Goal: Book appointment/travel/reservation

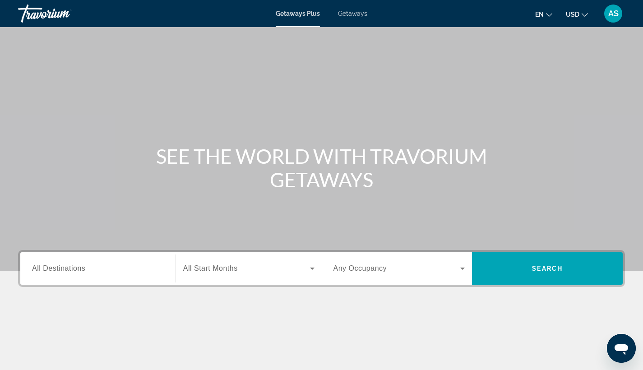
scroll to position [118, 0]
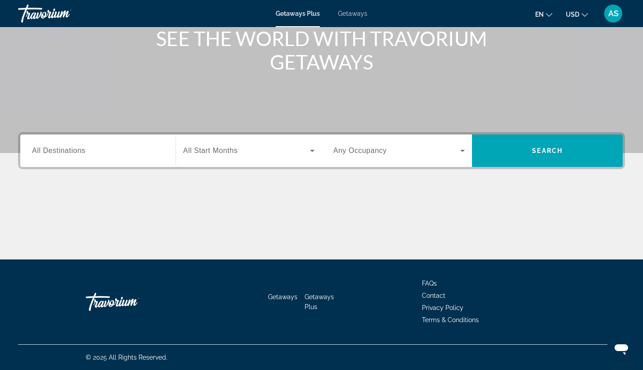
click at [141, 153] on input "Destination All Destinations" at bounding box center [98, 151] width 132 height 11
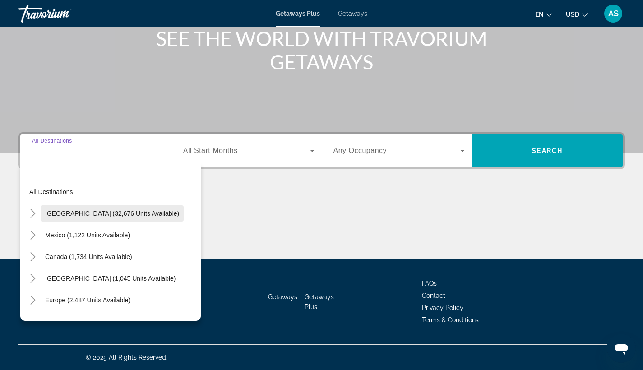
click at [145, 212] on span "[GEOGRAPHIC_DATA] (32,676 units available)" at bounding box center [112, 213] width 134 height 7
type input "**********"
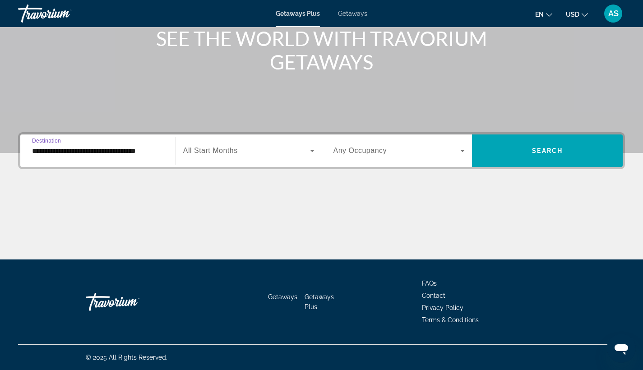
click at [358, 148] on span "Any Occupancy" at bounding box center [360, 151] width 54 height 8
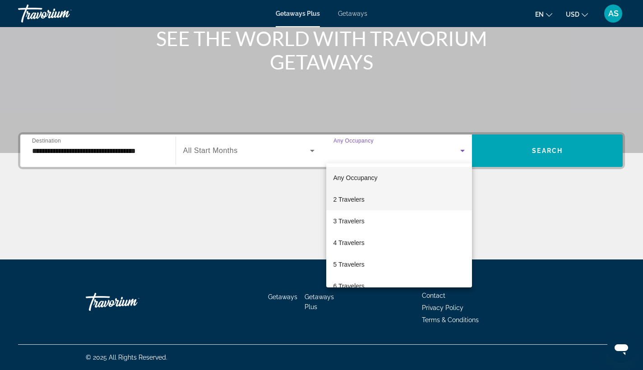
click at [350, 205] on mat-option "2 Travelers" at bounding box center [399, 200] width 146 height 22
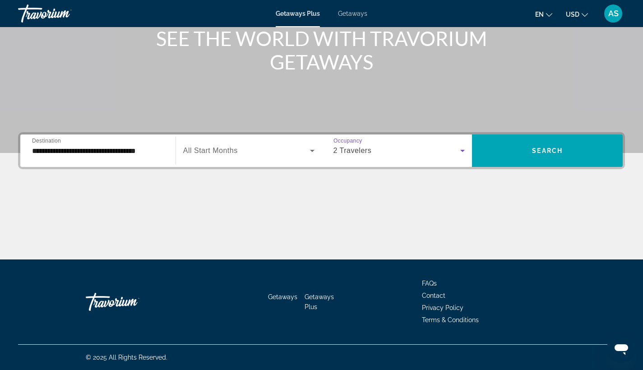
click at [279, 140] on div "Search widget" at bounding box center [248, 150] width 131 height 25
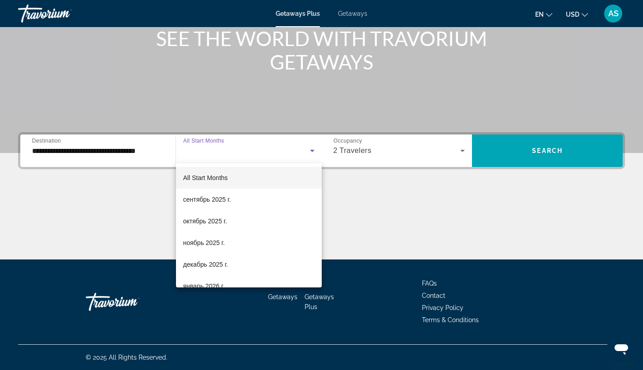
click at [400, 201] on div at bounding box center [321, 185] width 643 height 370
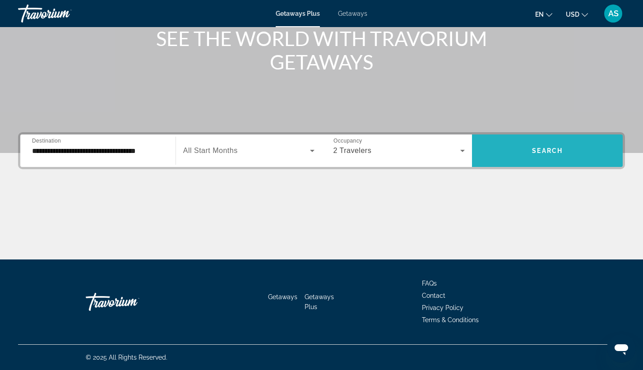
click at [584, 158] on span "Search widget" at bounding box center [547, 151] width 151 height 22
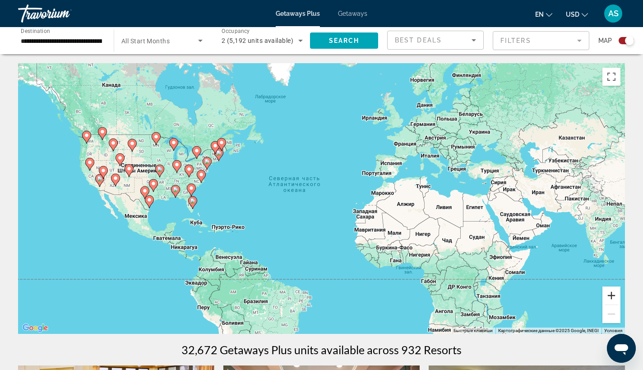
click at [614, 293] on button "Увеличить" at bounding box center [611, 295] width 18 height 18
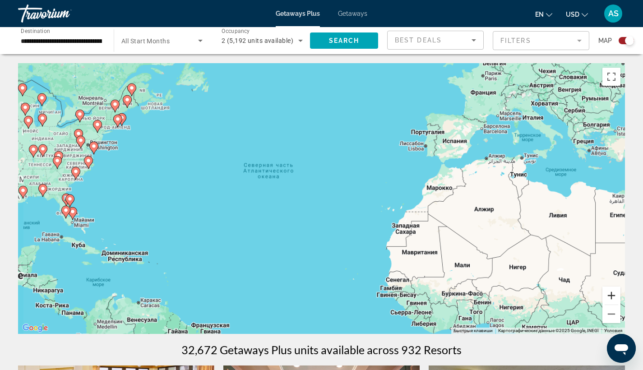
click at [614, 293] on button "Увеличить" at bounding box center [611, 295] width 18 height 18
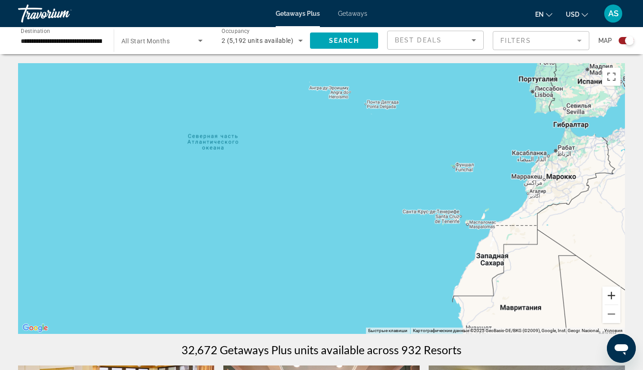
click at [614, 293] on button "Увеличить" at bounding box center [611, 295] width 18 height 18
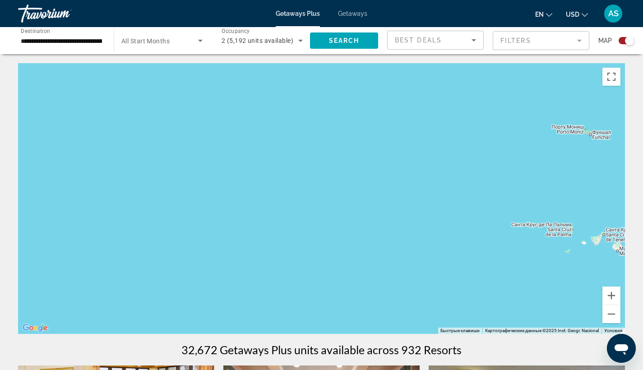
drag, startPoint x: 110, startPoint y: 198, endPoint x: 475, endPoint y: 267, distance: 371.8
click at [458, 266] on div "Main content" at bounding box center [321, 198] width 607 height 271
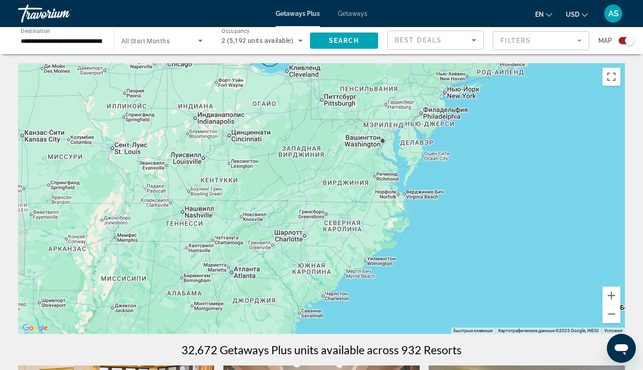
drag, startPoint x: 389, startPoint y: 237, endPoint x: 173, endPoint y: 150, distance: 233.0
click at [173, 150] on div "Main content" at bounding box center [321, 198] width 607 height 271
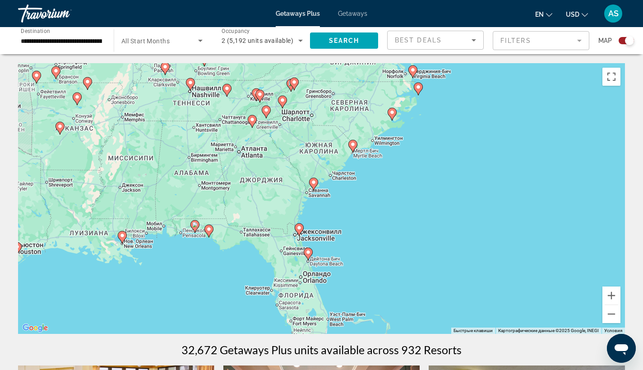
drag, startPoint x: 421, startPoint y: 286, endPoint x: 427, endPoint y: 168, distance: 117.9
click at [427, 168] on div "Чтобы активировать перетаскивание с помощью клавиатуры, нажмите Alt + Ввод. Пос…" at bounding box center [321, 198] width 607 height 271
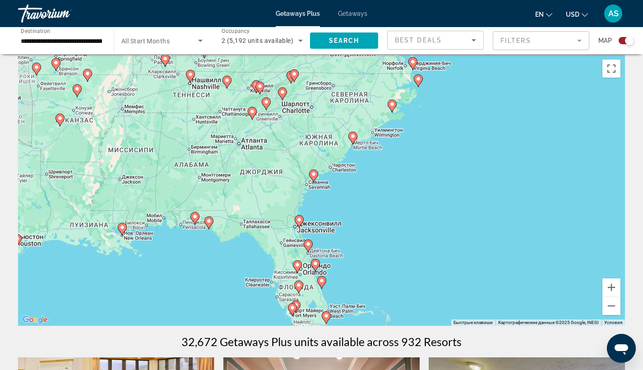
click at [331, 318] on div "Чтобы активировать перетаскивание с помощью клавиатуры, нажмите Alt + Ввод. Пос…" at bounding box center [321, 190] width 607 height 271
click at [329, 318] on icon "Main content" at bounding box center [326, 318] width 8 height 12
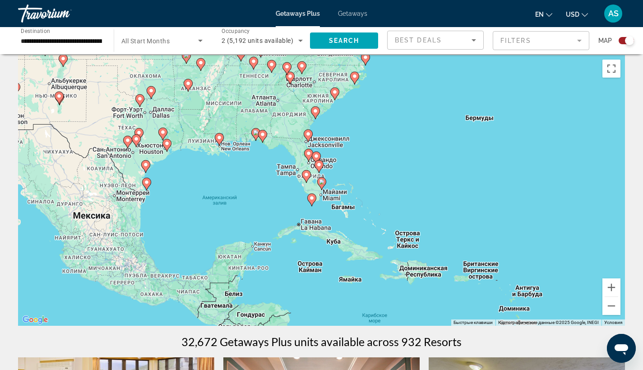
click at [321, 184] on image "Main content" at bounding box center [321, 181] width 5 height 5
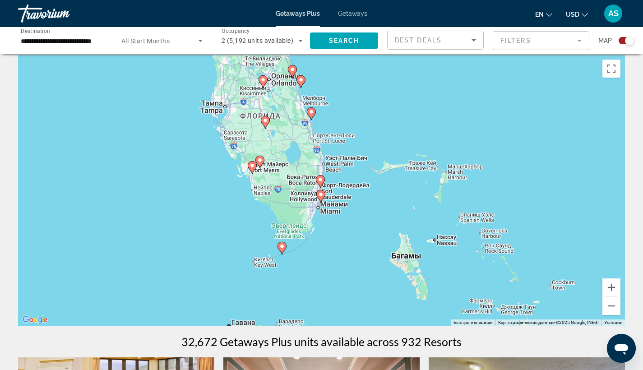
click at [322, 197] on icon "Main content" at bounding box center [320, 196] width 8 height 12
type input "**********"
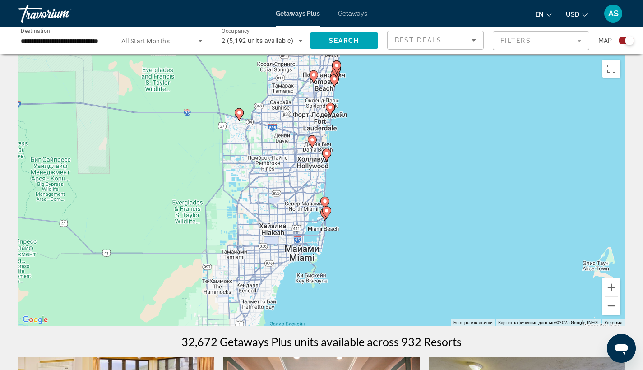
drag, startPoint x: 348, startPoint y: 172, endPoint x: 352, endPoint y: 193, distance: 20.7
click at [352, 193] on div "Для навигации используйте клавиши со стрелками. Чтобы активировать перетаскиван…" at bounding box center [321, 190] width 607 height 271
click at [325, 215] on icon "Main content" at bounding box center [326, 214] width 8 height 12
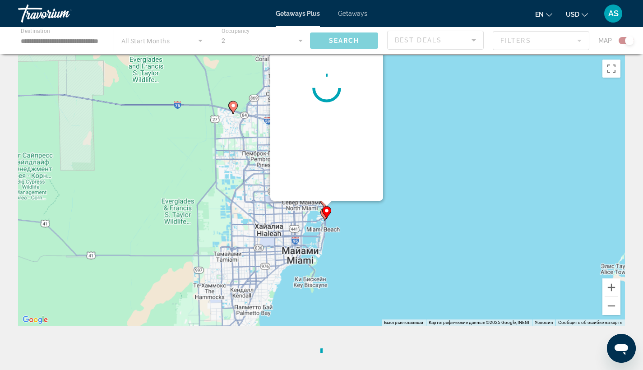
scroll to position [0, 0]
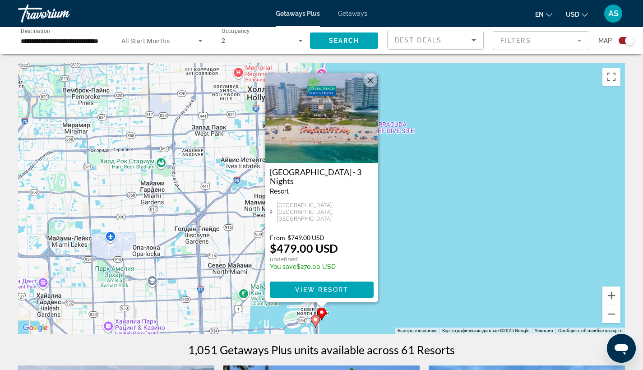
click at [331, 178] on h3 "[GEOGRAPHIC_DATA] - 3 Nights" at bounding box center [322, 176] width 104 height 18
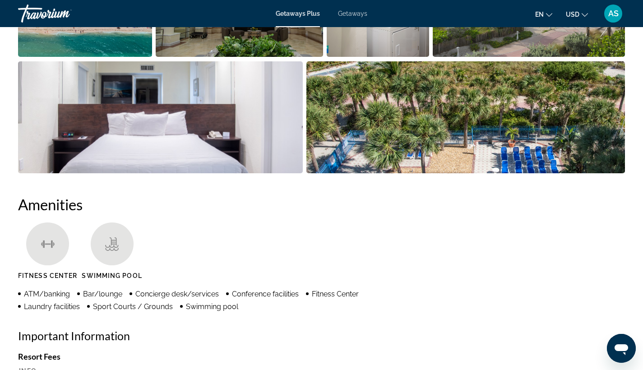
scroll to position [144, 0]
